Goal: Information Seeking & Learning: Compare options

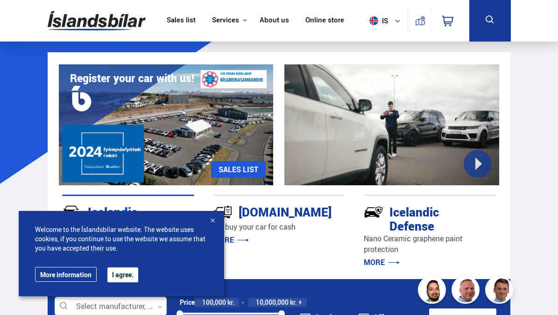
click at [392, 16] on button "is" at bounding box center [386, 21] width 42 height 28
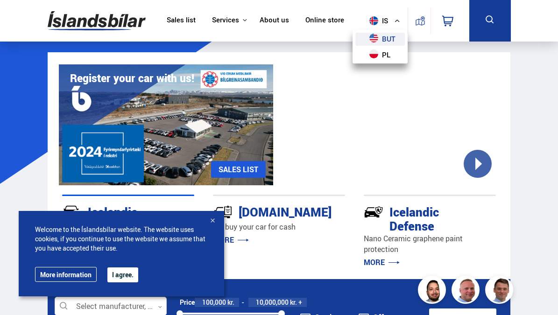
click at [388, 35] on font "but" at bounding box center [389, 38] width 14 height 9
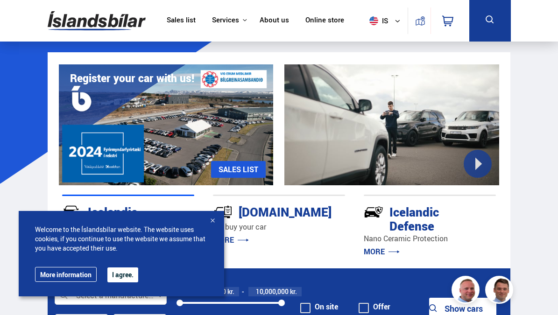
click at [480, 27] on button at bounding box center [490, 21] width 42 height 42
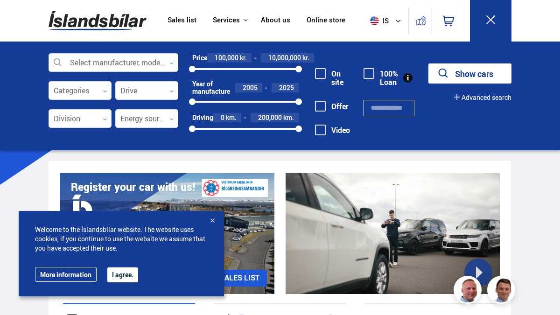
click at [113, 62] on div at bounding box center [114, 63] width 130 height 19
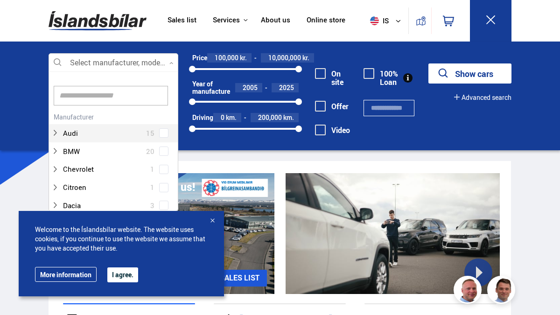
scroll to position [139, 126]
click at [102, 99] on input at bounding box center [111, 96] width 114 height 20
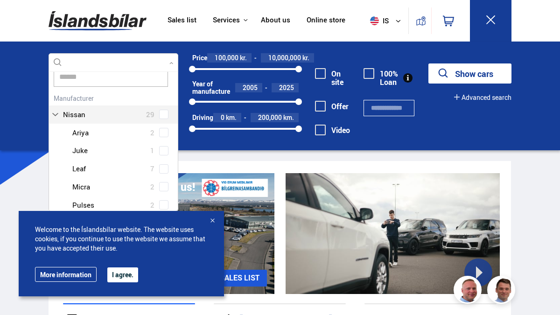
click at [163, 114] on div "Nissan 29 Nissan Ariya 2 Nissan Juke 1 Nissan Leaf 7 Nissan Micra 2 Nissan Puls…" at bounding box center [113, 170] width 129 height 159
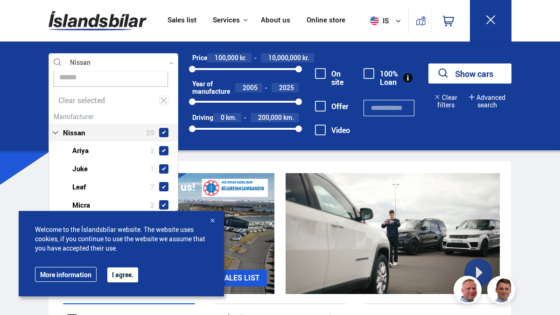
click at [113, 75] on input "******" at bounding box center [111, 77] width 114 height 20
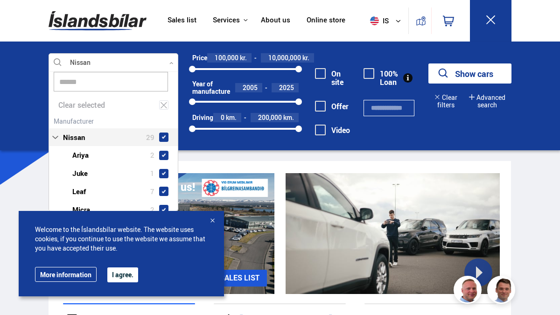
click at [113, 75] on input "******" at bounding box center [111, 82] width 114 height 20
click at [83, 79] on input "******" at bounding box center [111, 82] width 114 height 20
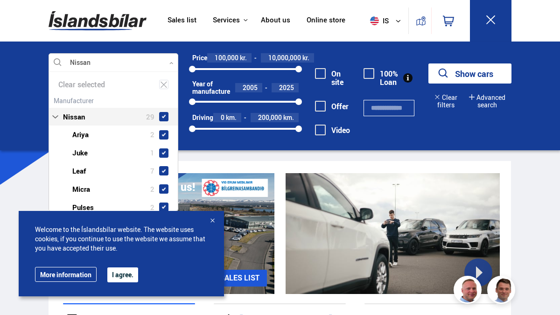
scroll to position [0, 0]
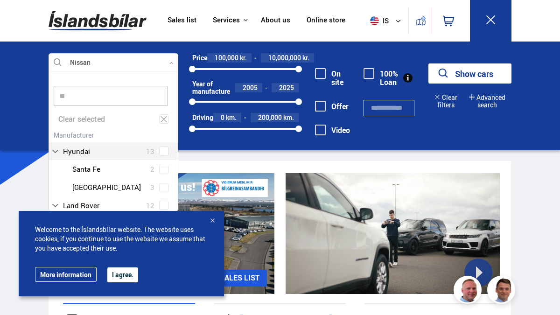
type input "*"
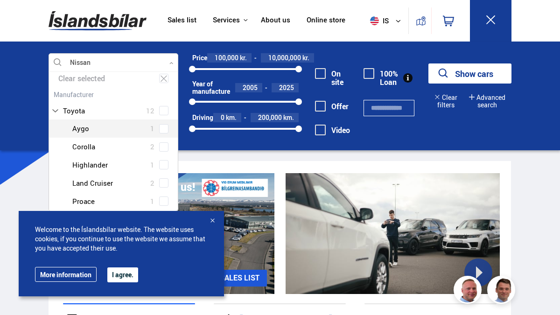
scroll to position [42, 0]
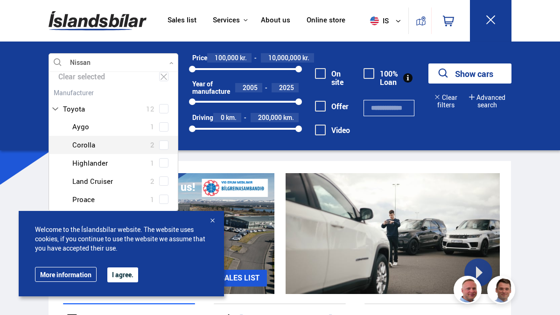
click at [124, 147] on div at bounding box center [122, 145] width 105 height 14
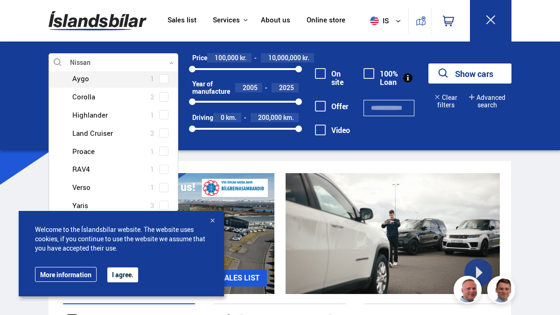
scroll to position [98, 0]
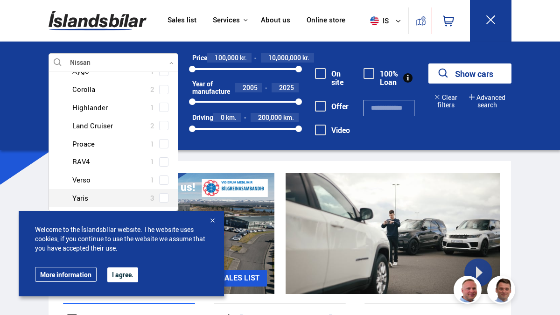
click at [162, 196] on span at bounding box center [164, 198] width 4 height 4
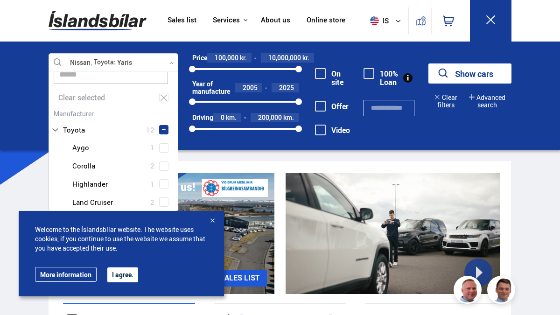
scroll to position [0, 0]
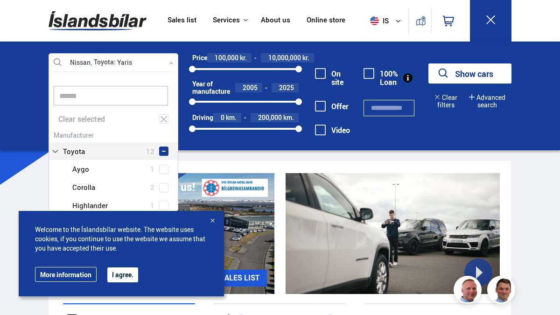
click at [86, 100] on input "******" at bounding box center [111, 96] width 114 height 20
type input "*"
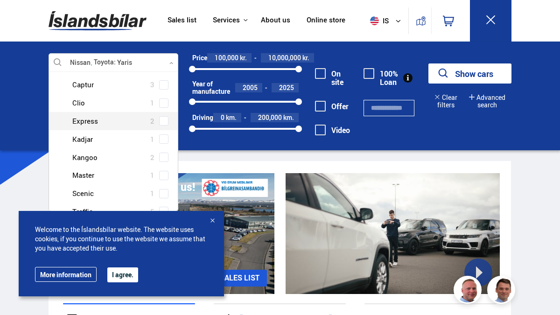
scroll to position [104, 0]
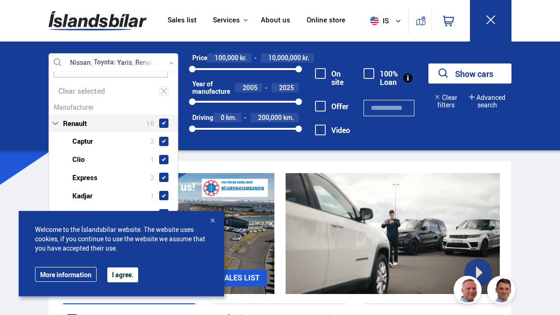
click at [164, 126] on span at bounding box center [163, 123] width 9 height 9
type input "*******"
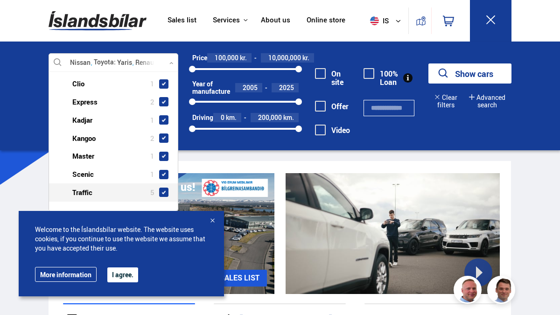
click at [117, 277] on font "I agree." at bounding box center [122, 274] width 21 height 9
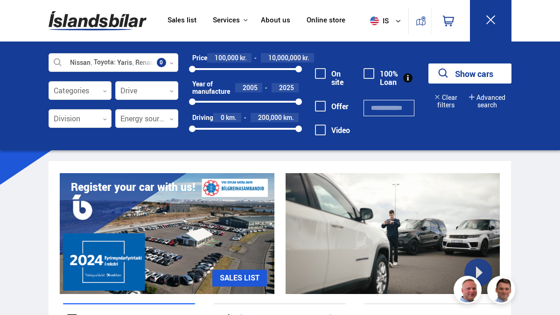
click at [432, 82] on button "Show cars" at bounding box center [469, 73] width 83 height 20
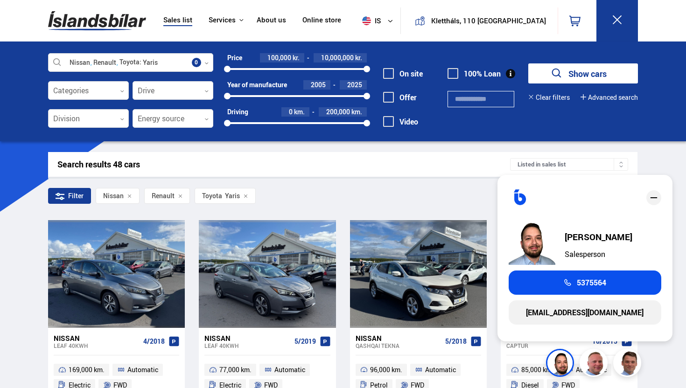
click at [373, 194] on div "Filter Nissan Renault Toyota Yaris" at bounding box center [342, 198] width 589 height 20
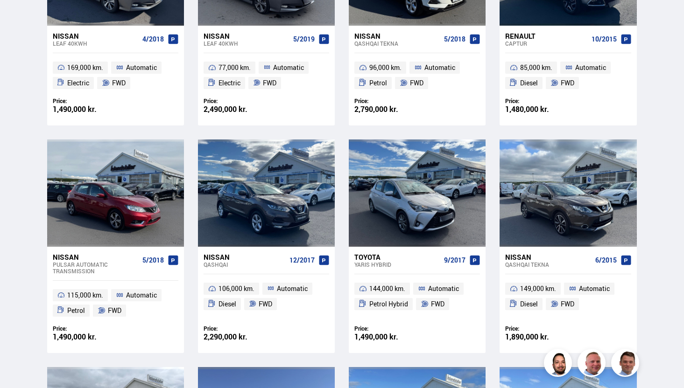
scroll to position [303, 0]
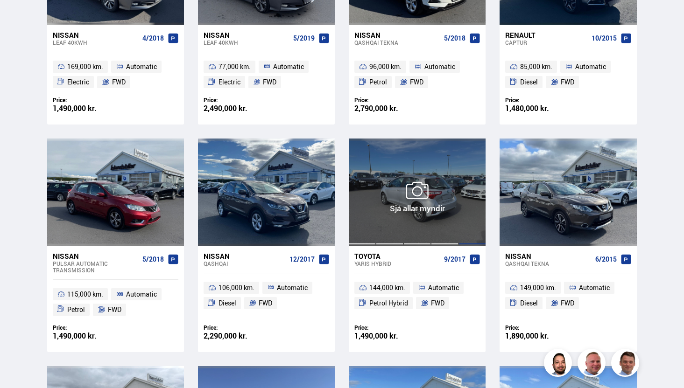
click at [467, 199] on div at bounding box center [472, 192] width 28 height 107
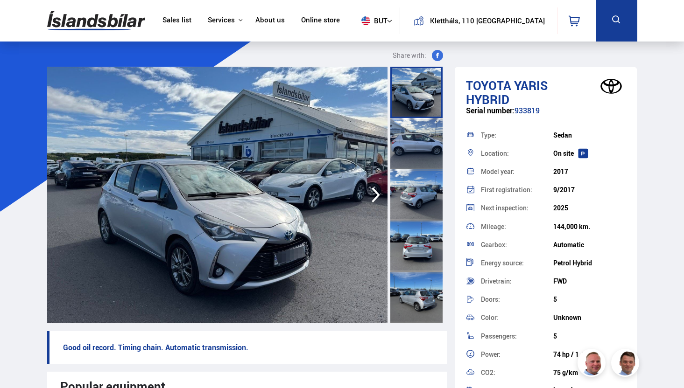
click at [372, 197] on icon "button" at bounding box center [375, 195] width 19 height 22
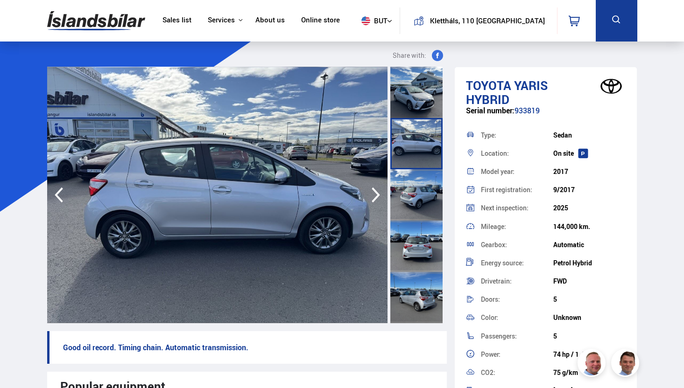
click at [373, 198] on icon "button" at bounding box center [375, 195] width 19 height 22
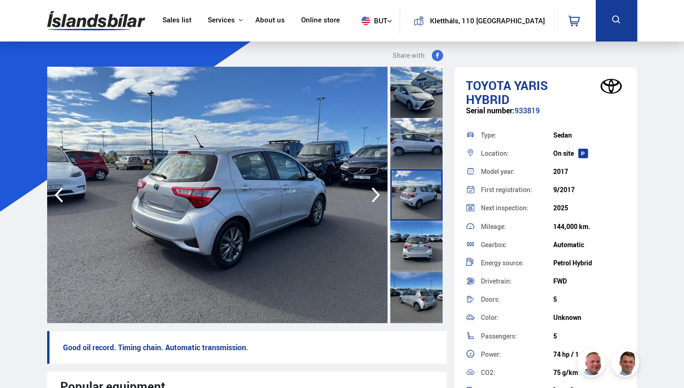
click at [373, 198] on icon "button" at bounding box center [375, 195] width 19 height 22
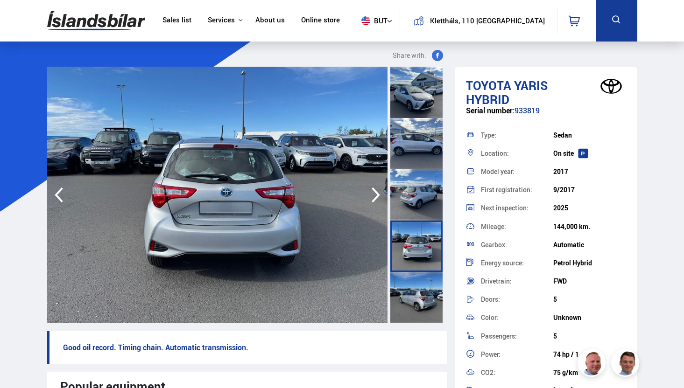
click at [373, 198] on icon "button" at bounding box center [375, 195] width 19 height 22
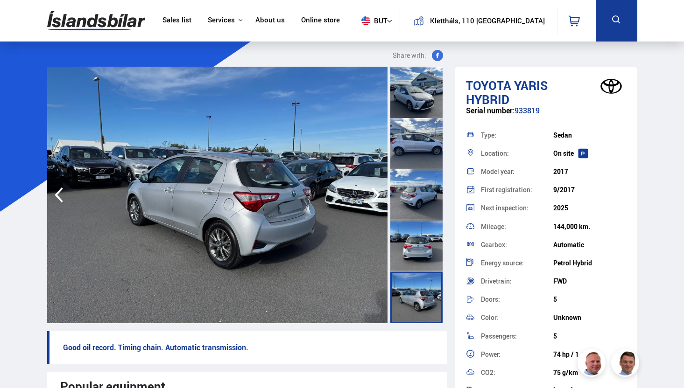
click at [373, 198] on icon "button" at bounding box center [375, 195] width 19 height 22
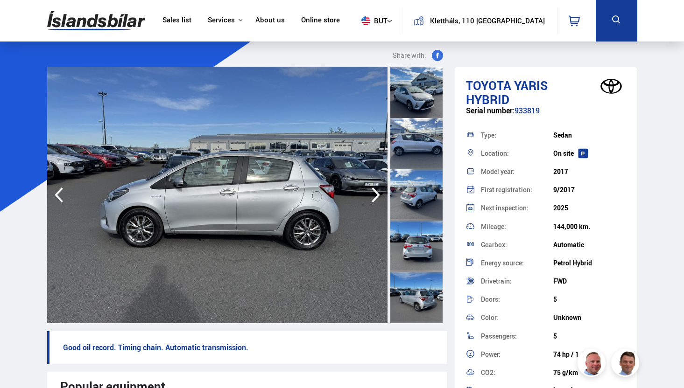
click at [373, 198] on icon "button" at bounding box center [375, 195] width 19 height 22
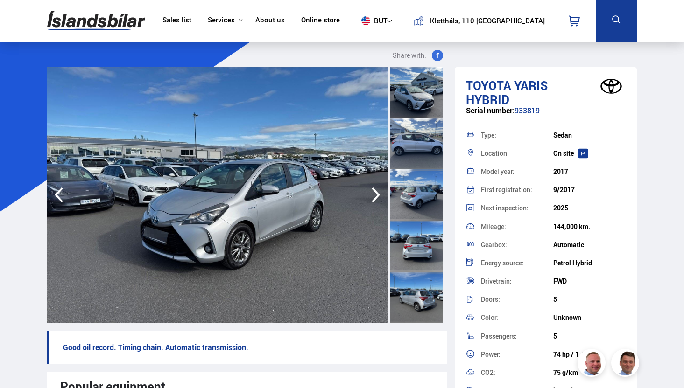
click at [373, 198] on icon "button" at bounding box center [375, 195] width 19 height 22
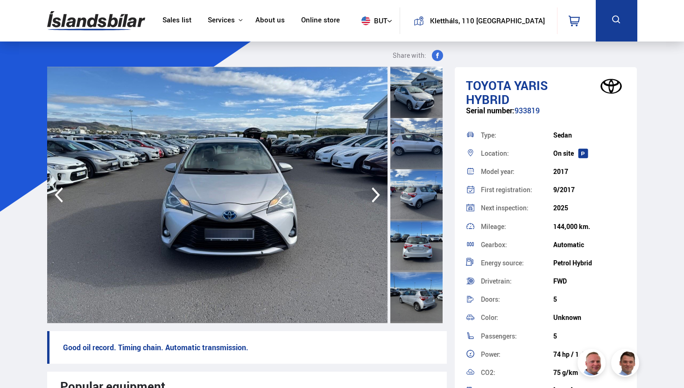
click at [373, 198] on icon "button" at bounding box center [375, 195] width 19 height 22
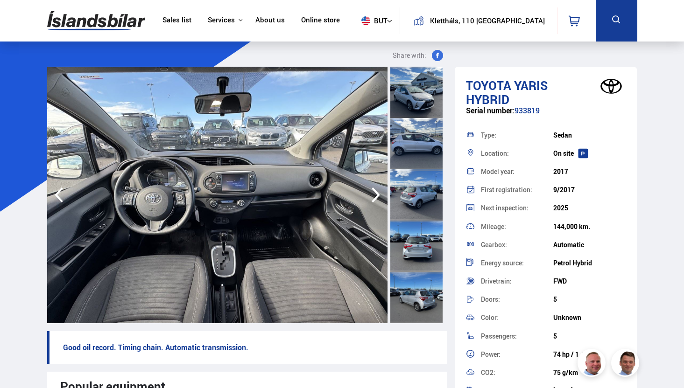
click at [373, 198] on icon "button" at bounding box center [375, 195] width 19 height 22
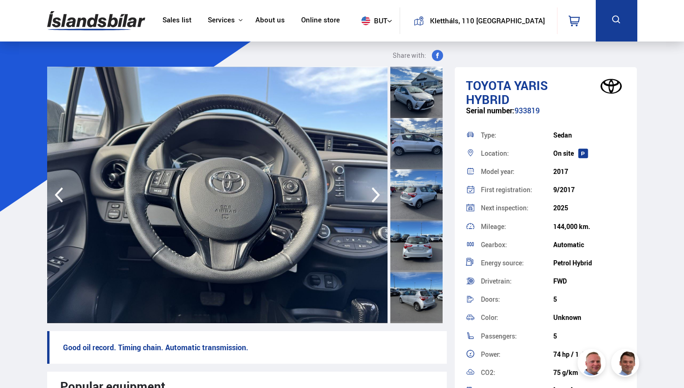
click at [373, 198] on icon "button" at bounding box center [375, 195] width 19 height 22
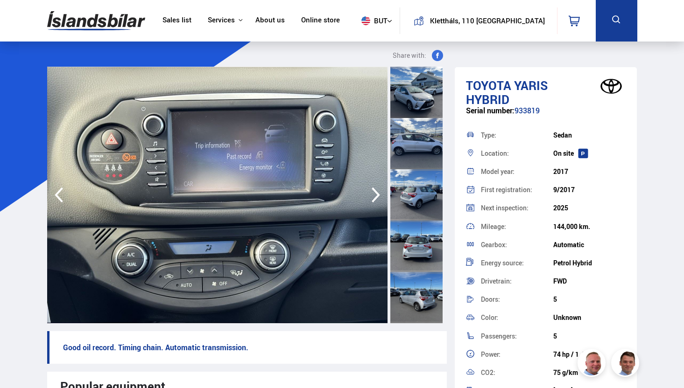
click at [373, 198] on icon "button" at bounding box center [375, 195] width 19 height 22
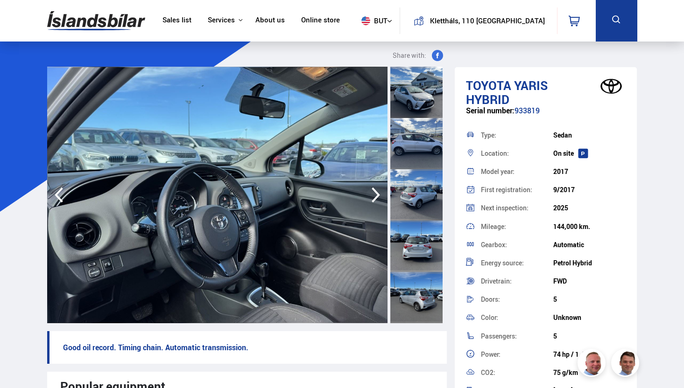
click at [373, 198] on icon "button" at bounding box center [375, 195] width 19 height 22
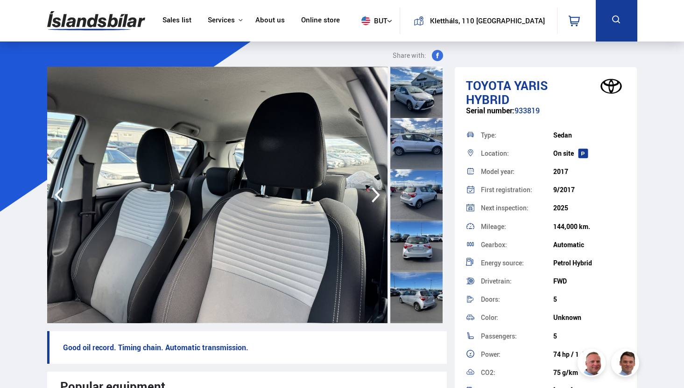
click at [373, 198] on icon "button" at bounding box center [375, 195] width 19 height 22
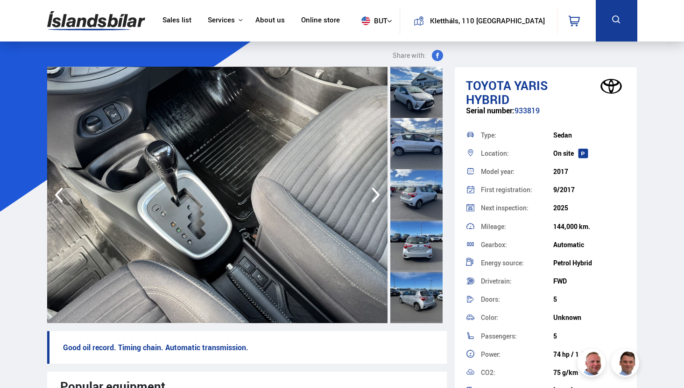
click at [373, 198] on icon "button" at bounding box center [375, 195] width 19 height 22
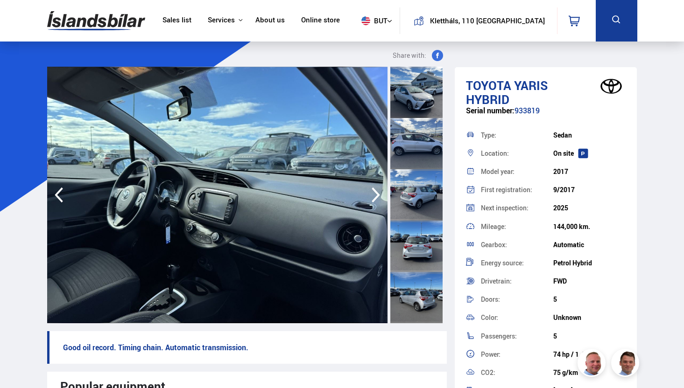
click at [373, 198] on icon "button" at bounding box center [375, 195] width 19 height 22
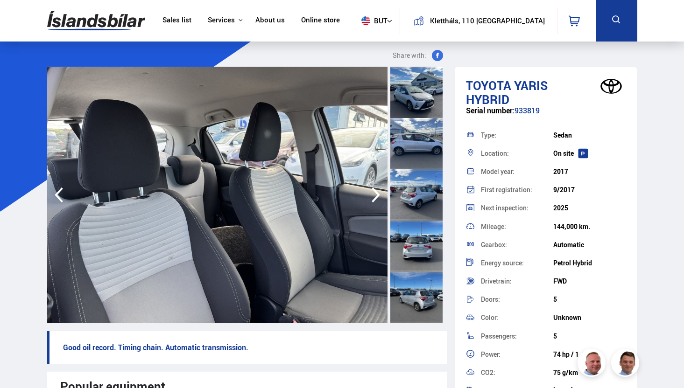
click at [373, 198] on icon "button" at bounding box center [375, 195] width 19 height 22
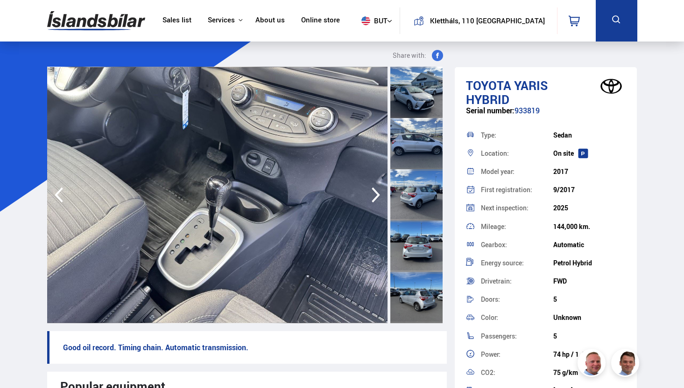
click at [373, 198] on icon "button" at bounding box center [375, 195] width 19 height 22
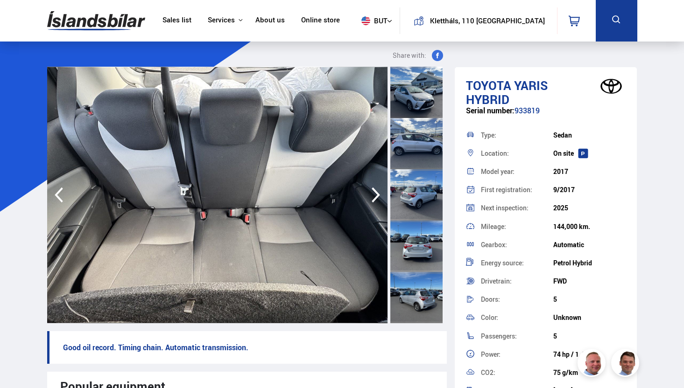
click at [373, 198] on icon "button" at bounding box center [375, 195] width 19 height 22
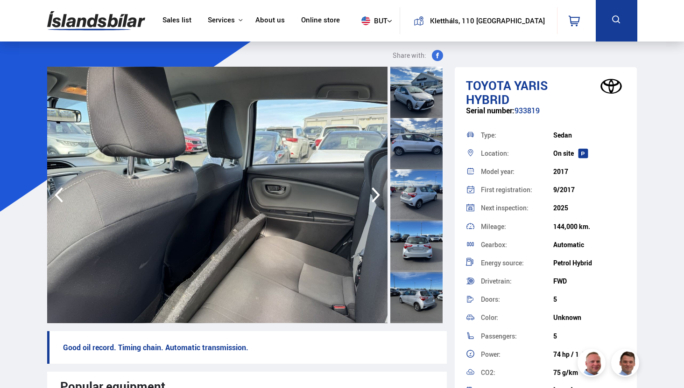
click at [373, 198] on icon "button" at bounding box center [375, 195] width 19 height 22
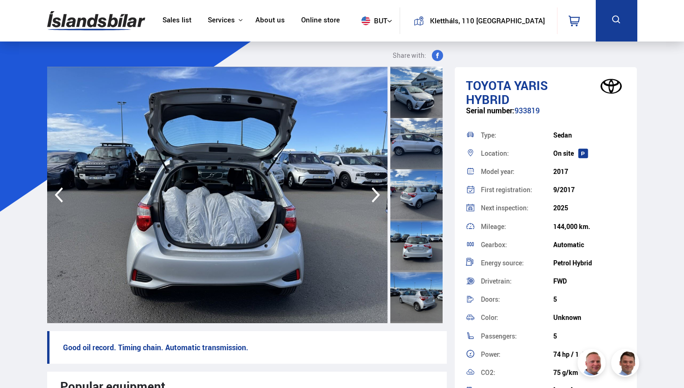
click at [373, 198] on icon "button" at bounding box center [375, 195] width 19 height 22
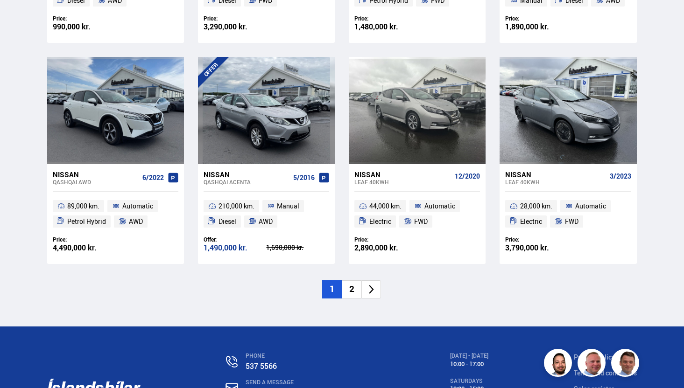
scroll to position [1278, 0]
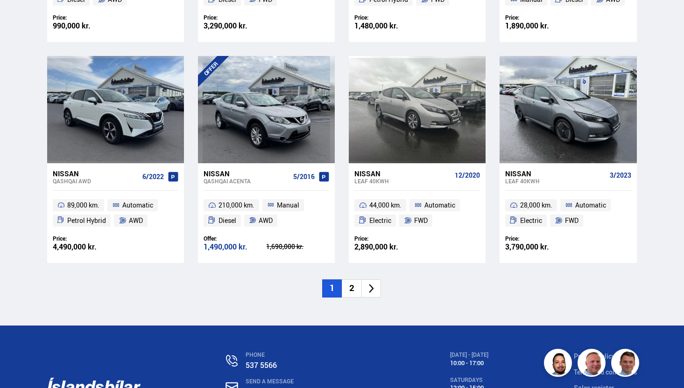
click at [351, 291] on font "2" at bounding box center [351, 288] width 5 height 12
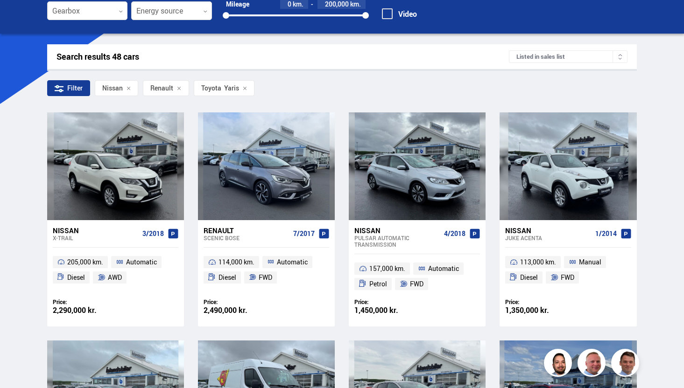
scroll to position [111, 0]
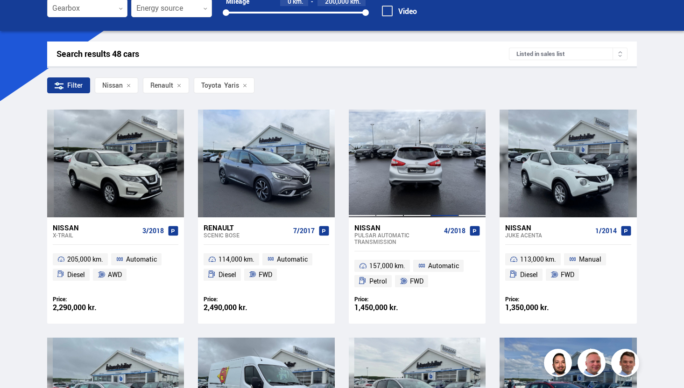
click at [456, 175] on div at bounding box center [445, 163] width 28 height 107
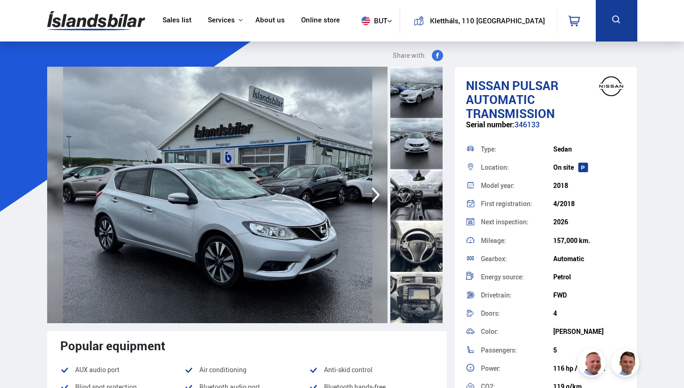
scroll to position [308, 0]
click at [416, 197] on div at bounding box center [416, 194] width 52 height 51
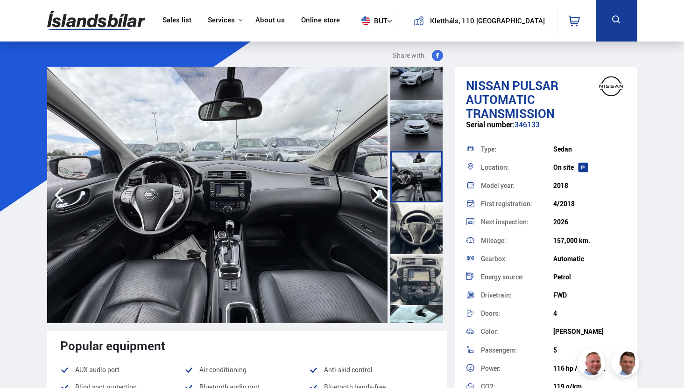
scroll to position [327, 0]
click at [413, 225] on div at bounding box center [416, 227] width 52 height 51
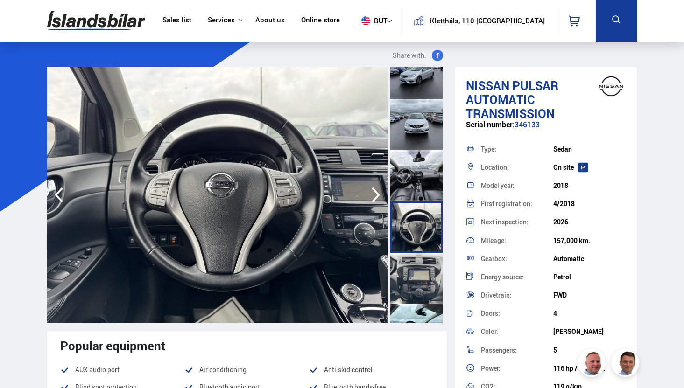
click at [413, 283] on div at bounding box center [416, 278] width 52 height 51
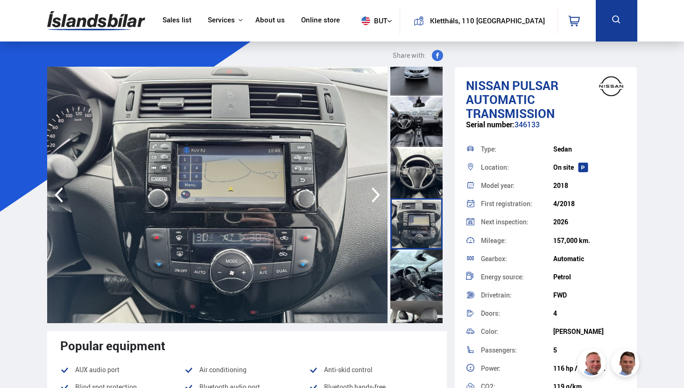
click at [413, 283] on div at bounding box center [416, 275] width 52 height 51
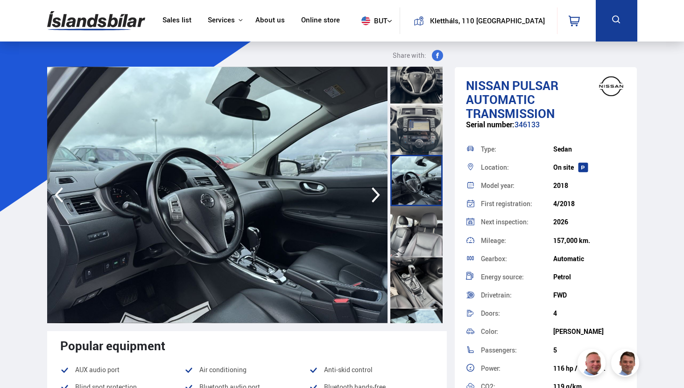
scroll to position [495, 0]
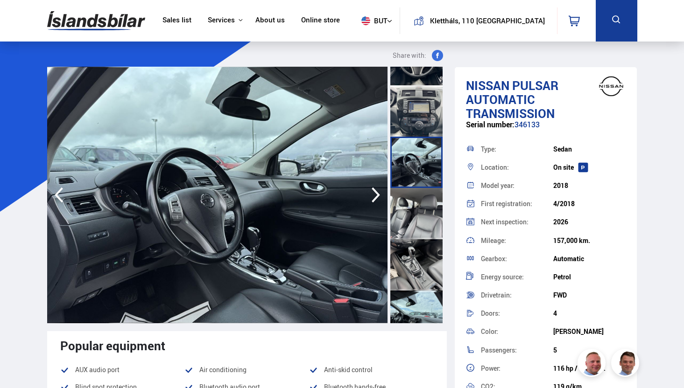
click at [413, 283] on div at bounding box center [416, 264] width 52 height 51
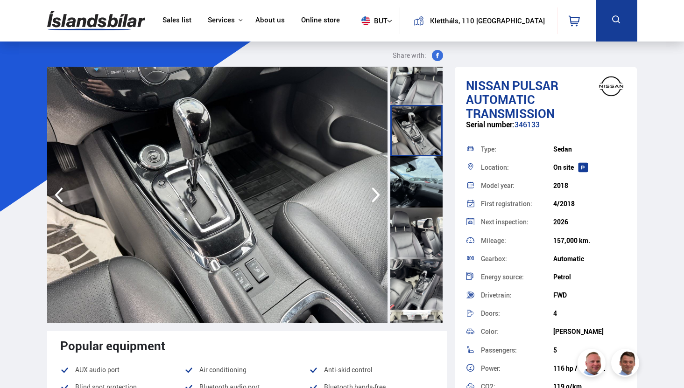
scroll to position [643, 0]
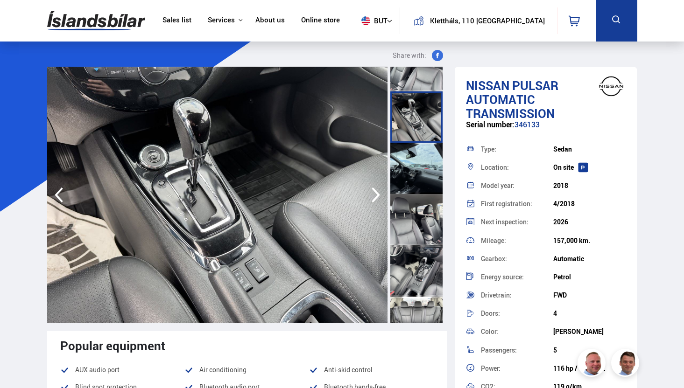
click at [408, 261] on div at bounding box center [416, 270] width 52 height 51
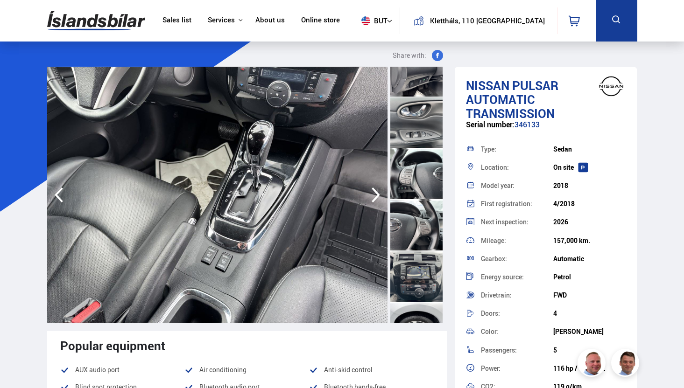
scroll to position [1094, 0]
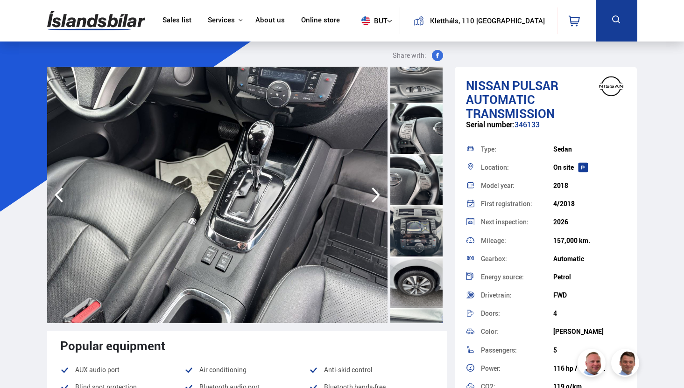
click at [407, 265] on div at bounding box center [416, 282] width 52 height 51
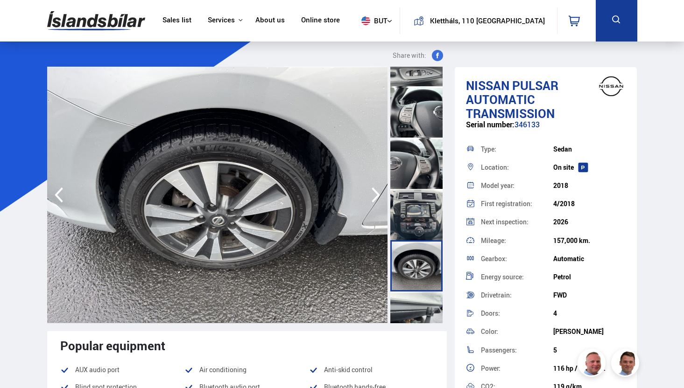
scroll to position [1129, 0]
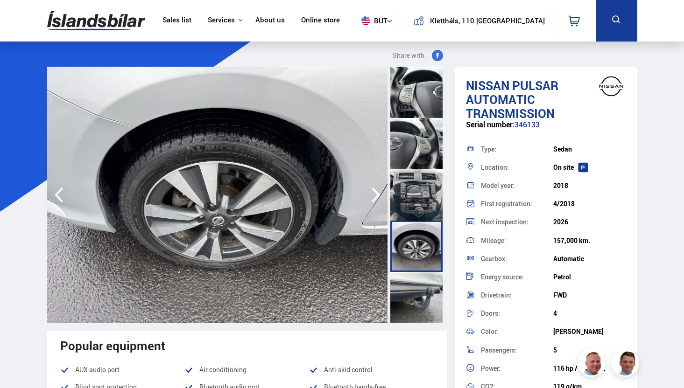
click at [423, 308] on div at bounding box center [416, 297] width 52 height 51
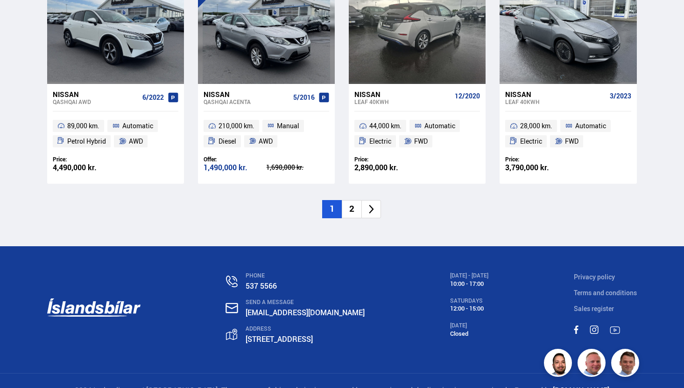
scroll to position [1359, 0]
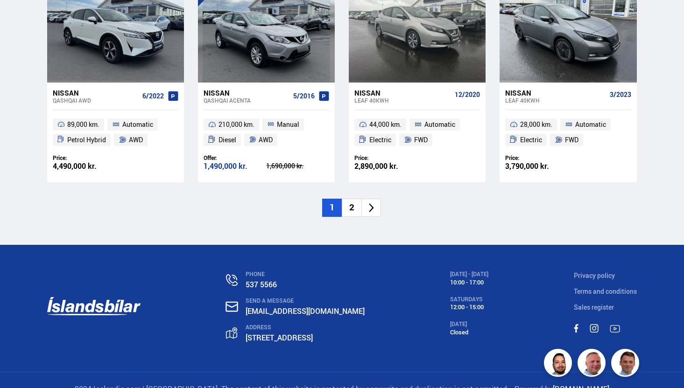
click at [351, 211] on font "2" at bounding box center [351, 207] width 5 height 12
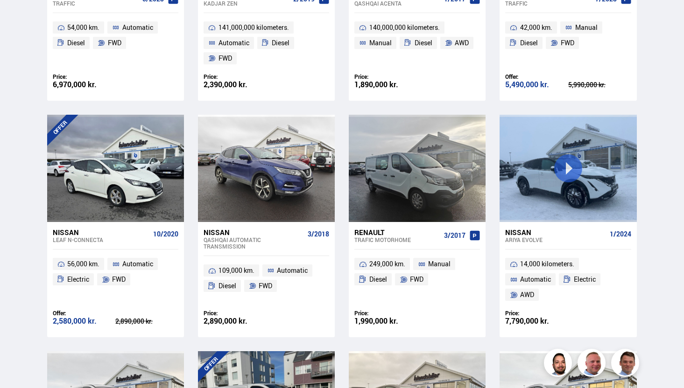
scroll to position [792, 0]
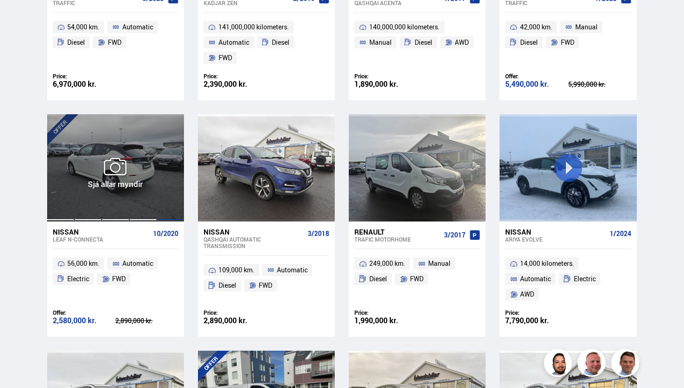
click at [178, 173] on div at bounding box center [171, 167] width 28 height 107
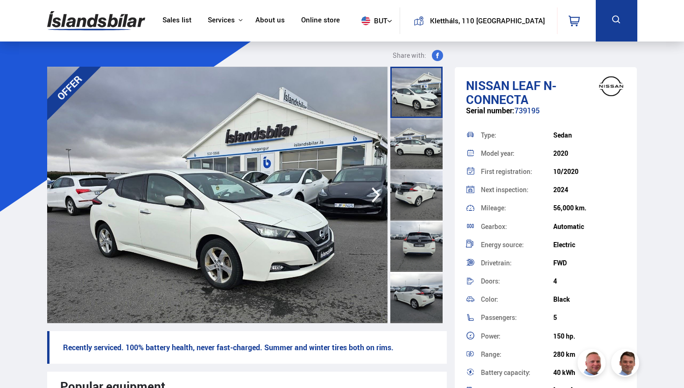
click at [397, 161] on div at bounding box center [416, 143] width 52 height 51
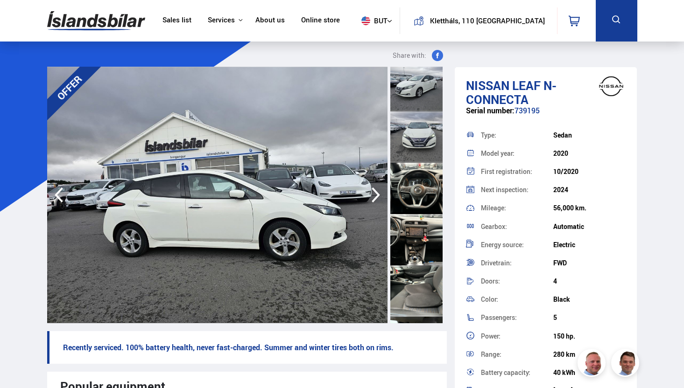
scroll to position [343, 0]
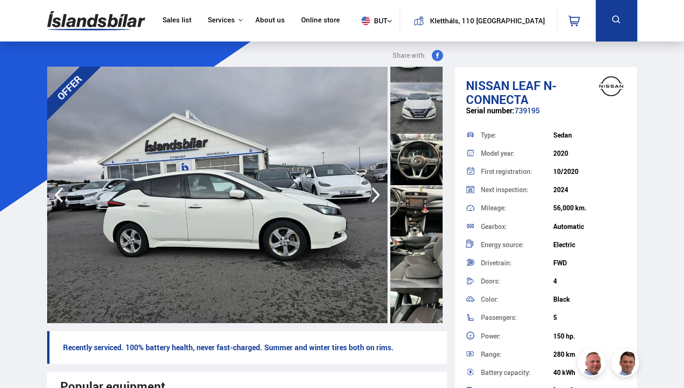
click at [413, 173] on div at bounding box center [416, 159] width 52 height 51
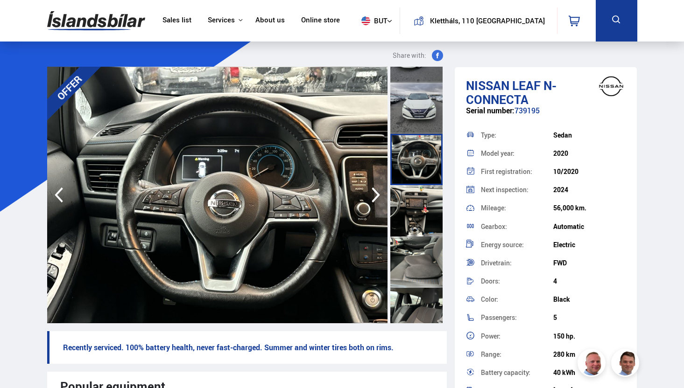
click at [416, 232] on div at bounding box center [416, 210] width 52 height 51
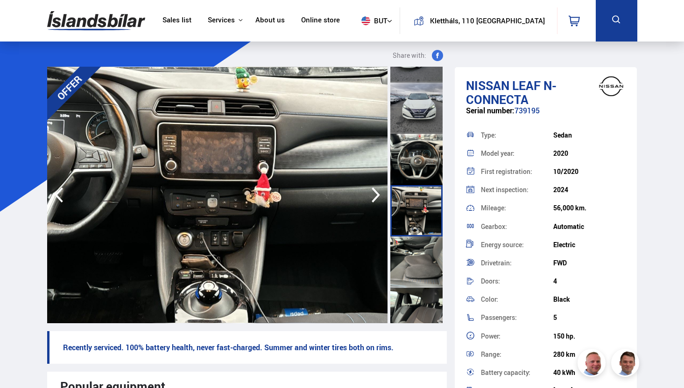
click at [419, 255] on div at bounding box center [416, 262] width 52 height 51
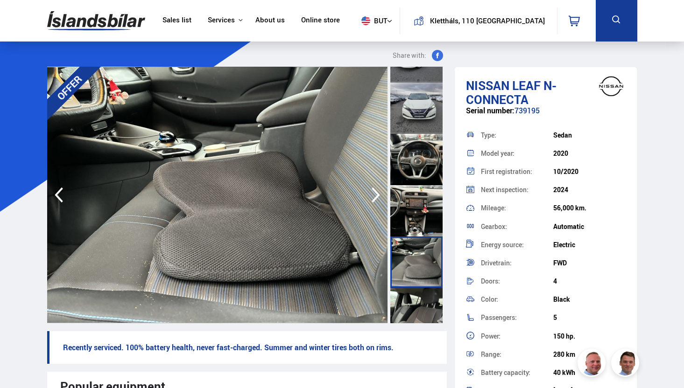
click at [420, 282] on div at bounding box center [416, 262] width 52 height 51
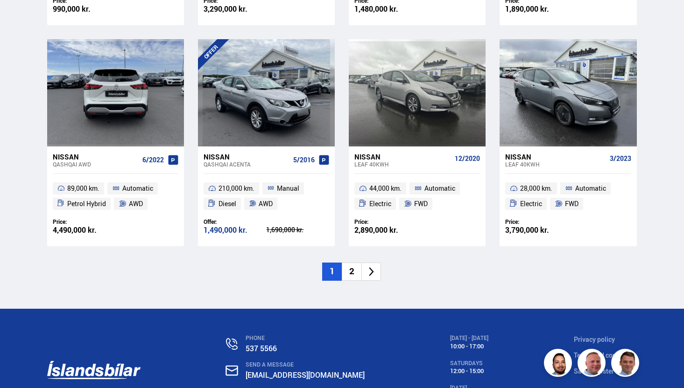
scroll to position [1342, 0]
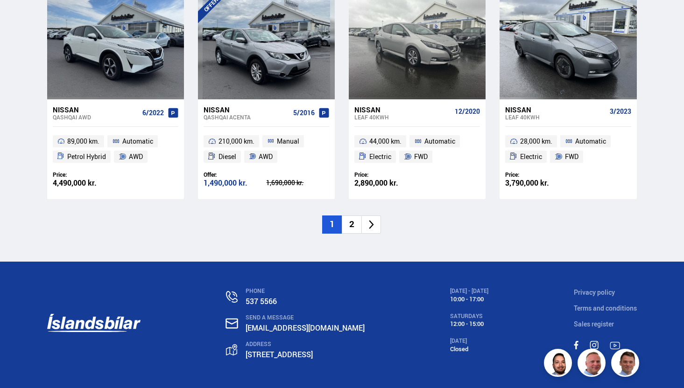
click at [352, 224] on font "2" at bounding box center [351, 224] width 5 height 12
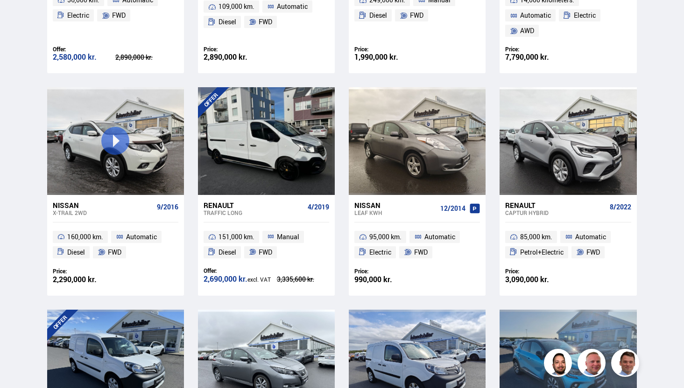
scroll to position [1060, 0]
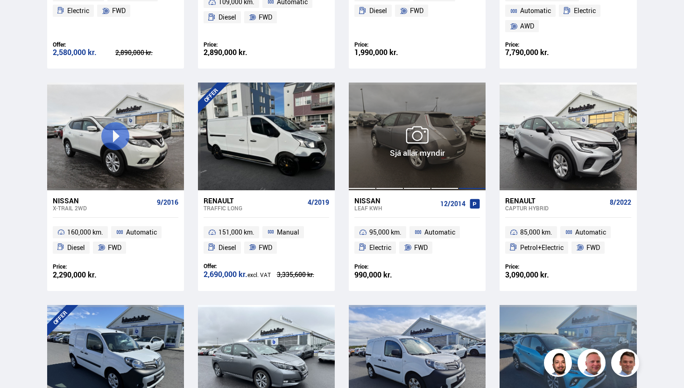
click at [470, 142] on div at bounding box center [472, 136] width 28 height 107
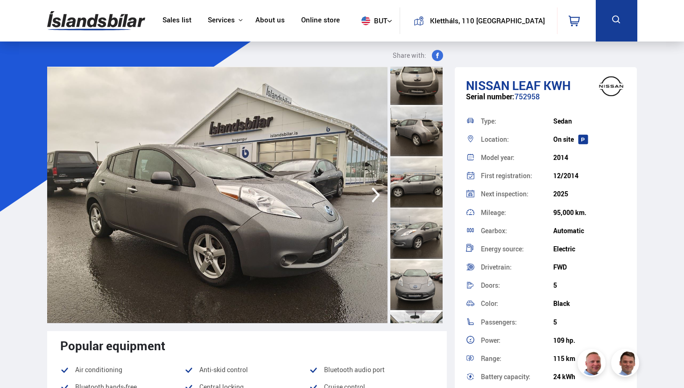
scroll to position [263, 0]
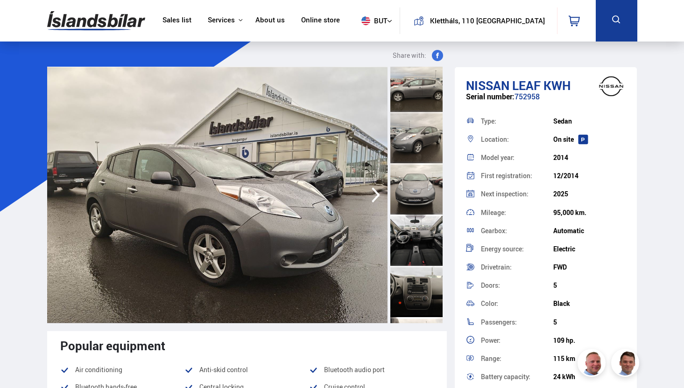
click at [413, 228] on div at bounding box center [416, 240] width 52 height 51
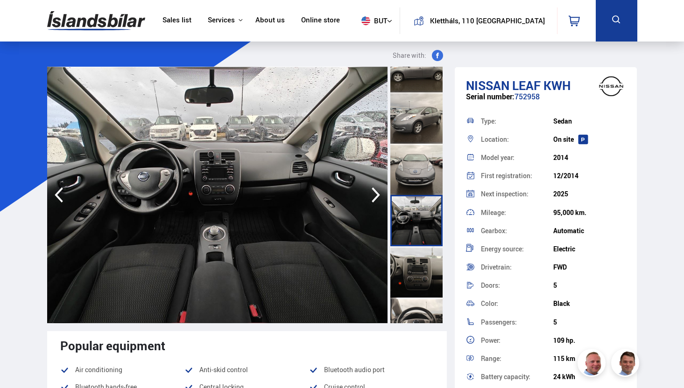
scroll to position [283, 0]
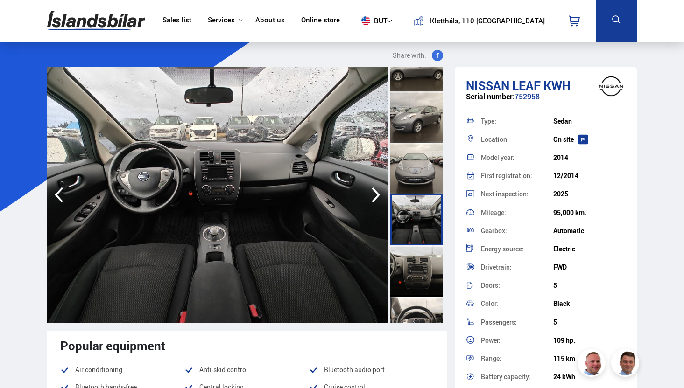
click at [417, 295] on div at bounding box center [416, 270] width 52 height 51
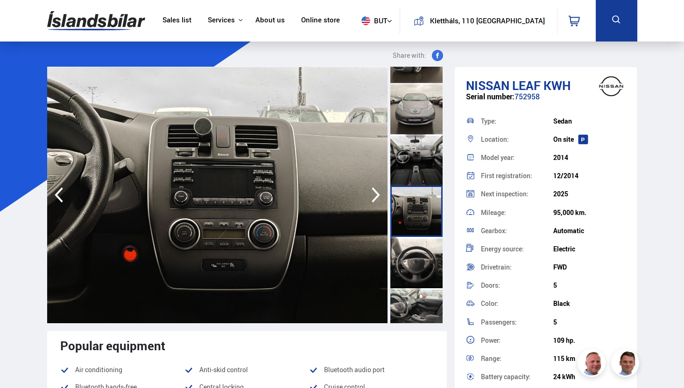
scroll to position [398, 0]
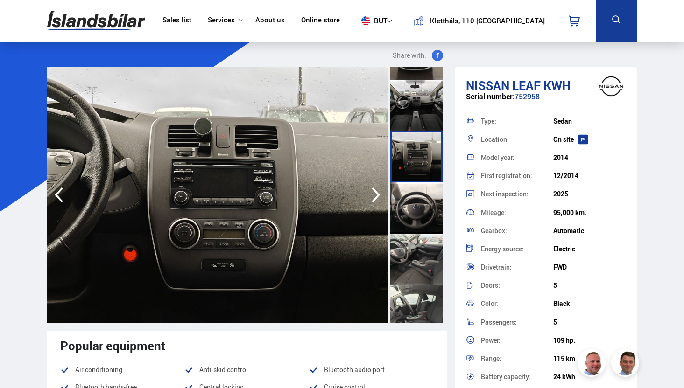
click at [417, 294] on div at bounding box center [416, 310] width 52 height 51
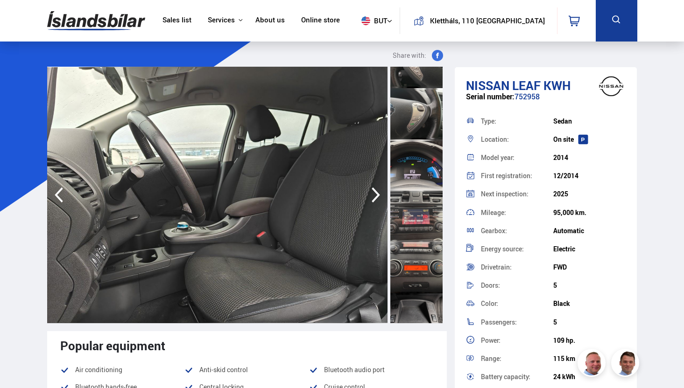
scroll to position [1335, 0]
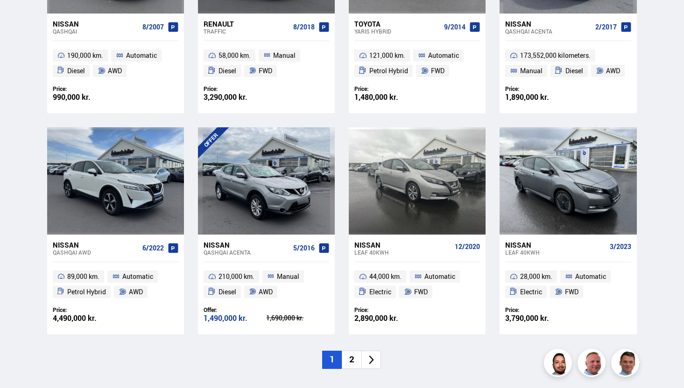
scroll to position [1317, 0]
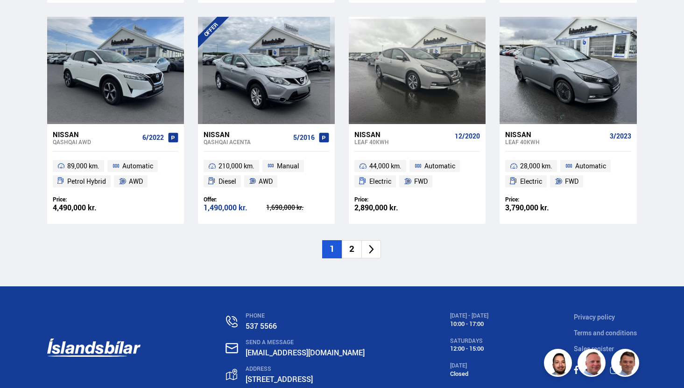
click at [351, 252] on font "2" at bounding box center [351, 249] width 5 height 12
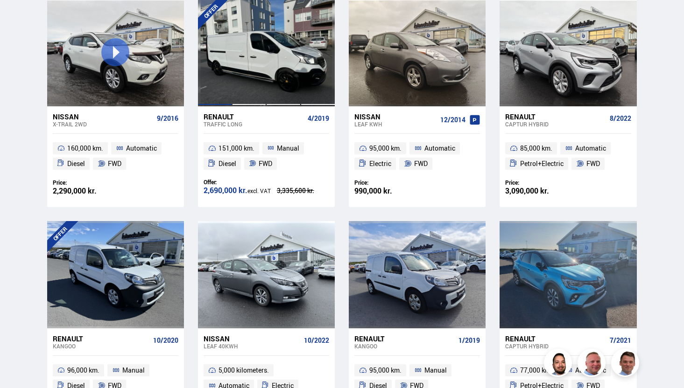
scroll to position [1139, 0]
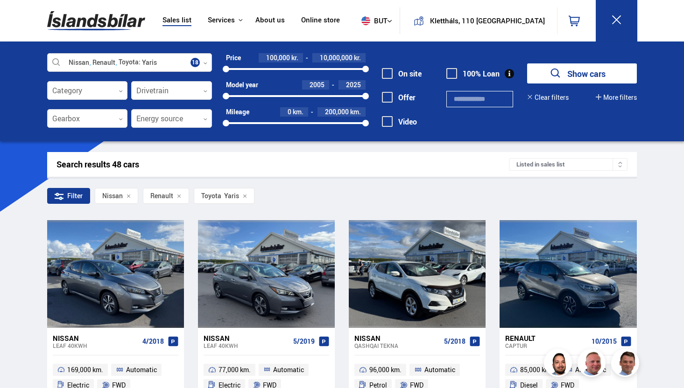
click at [204, 63] on icon at bounding box center [205, 63] width 4 height 4
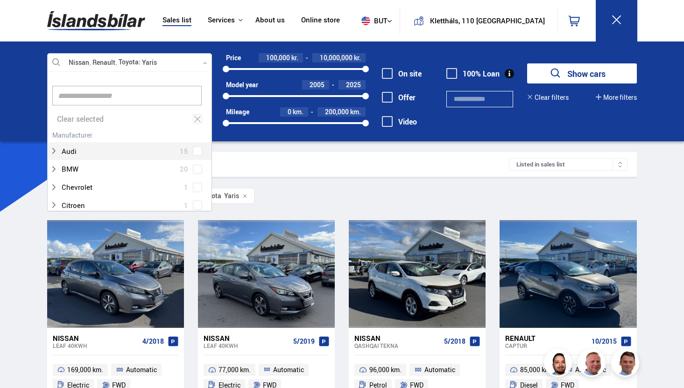
scroll to position [139, 162]
click at [193, 116] on icon at bounding box center [197, 119] width 8 height 9
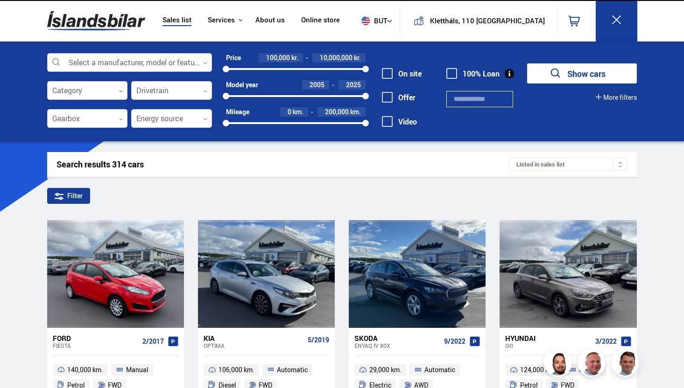
click at [159, 63] on div at bounding box center [129, 63] width 165 height 19
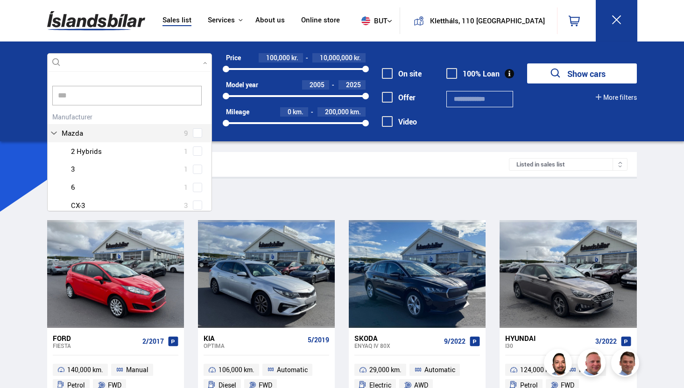
click at [182, 127] on div "*** Clear selected Audi 15 BMW 20 Chevrolet 1 Citroen 1 Dacia 3 Ducati 1 Fiat 3…" at bounding box center [129, 141] width 165 height 140
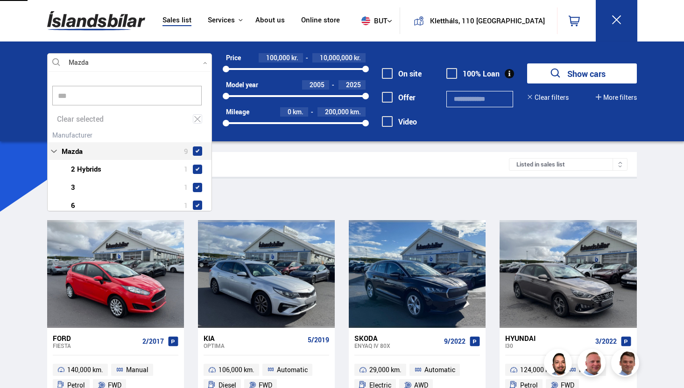
type input "***"
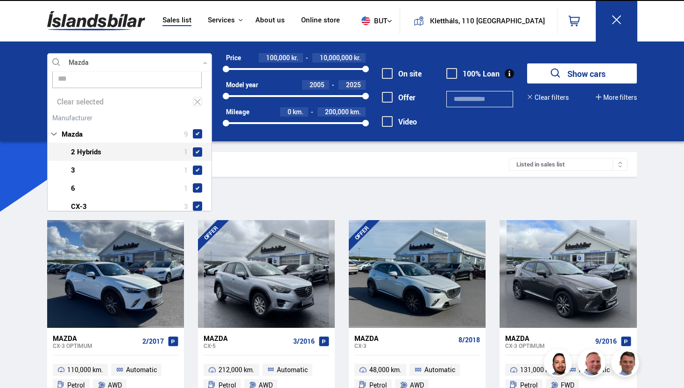
scroll to position [18, 0]
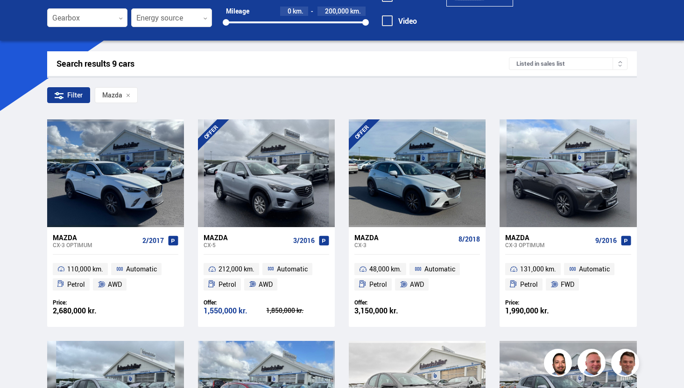
scroll to position [0, 0]
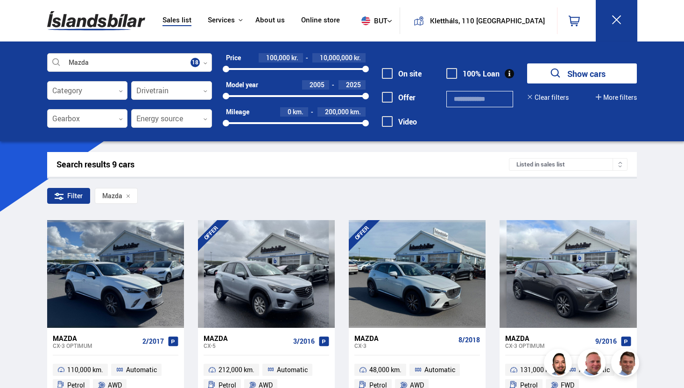
click at [141, 62] on div at bounding box center [129, 63] width 165 height 19
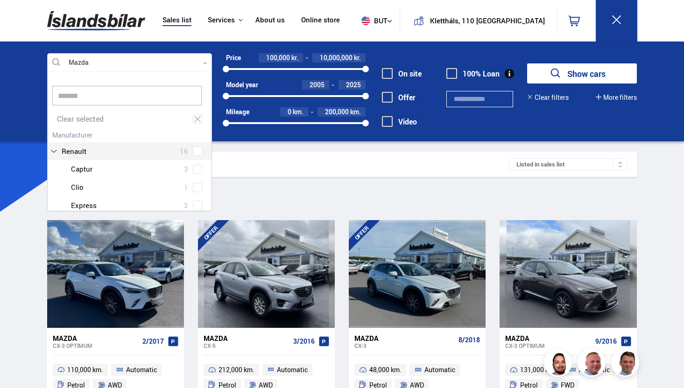
click at [195, 147] on span at bounding box center [197, 151] width 9 height 9
type input "*******"
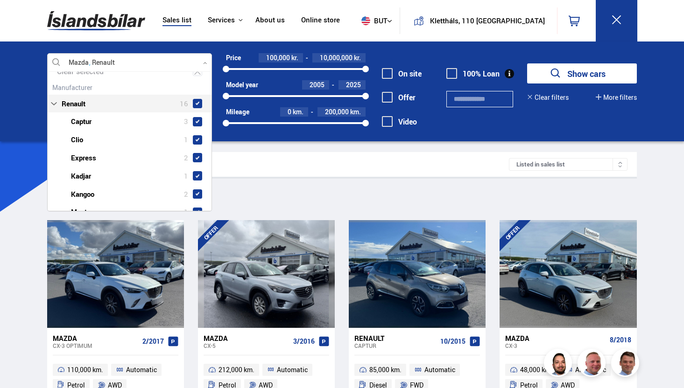
scroll to position [51, 0]
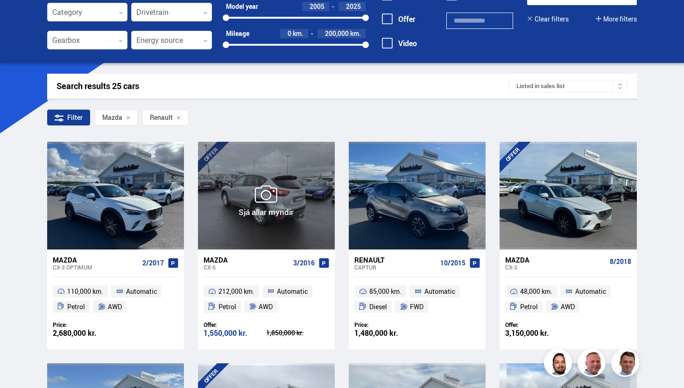
scroll to position [0, 0]
